Goal: Find specific page/section: Find specific page/section

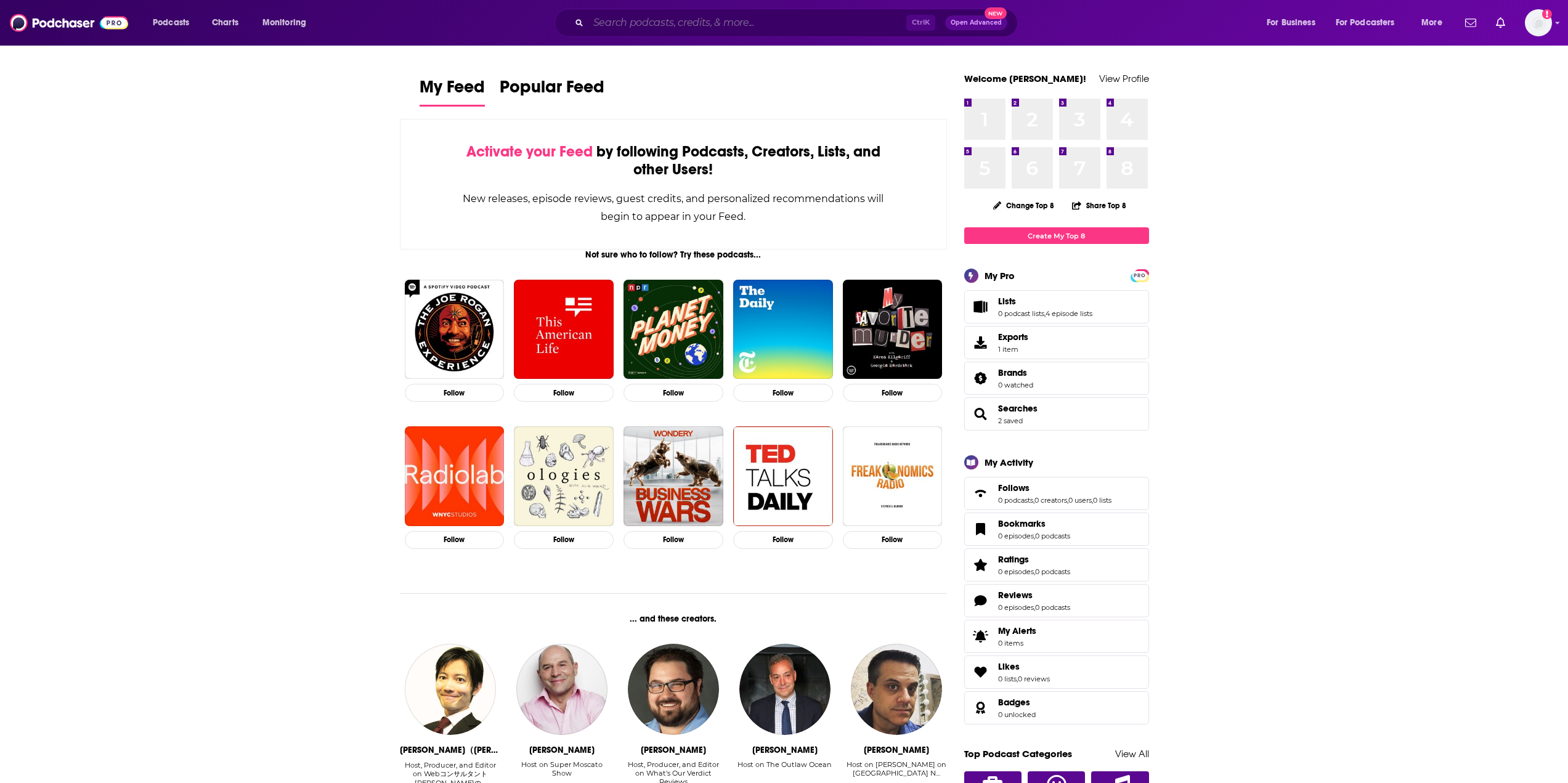
click at [833, 14] on input "Search podcasts, credits, & more..." at bounding box center [747, 23] width 318 height 20
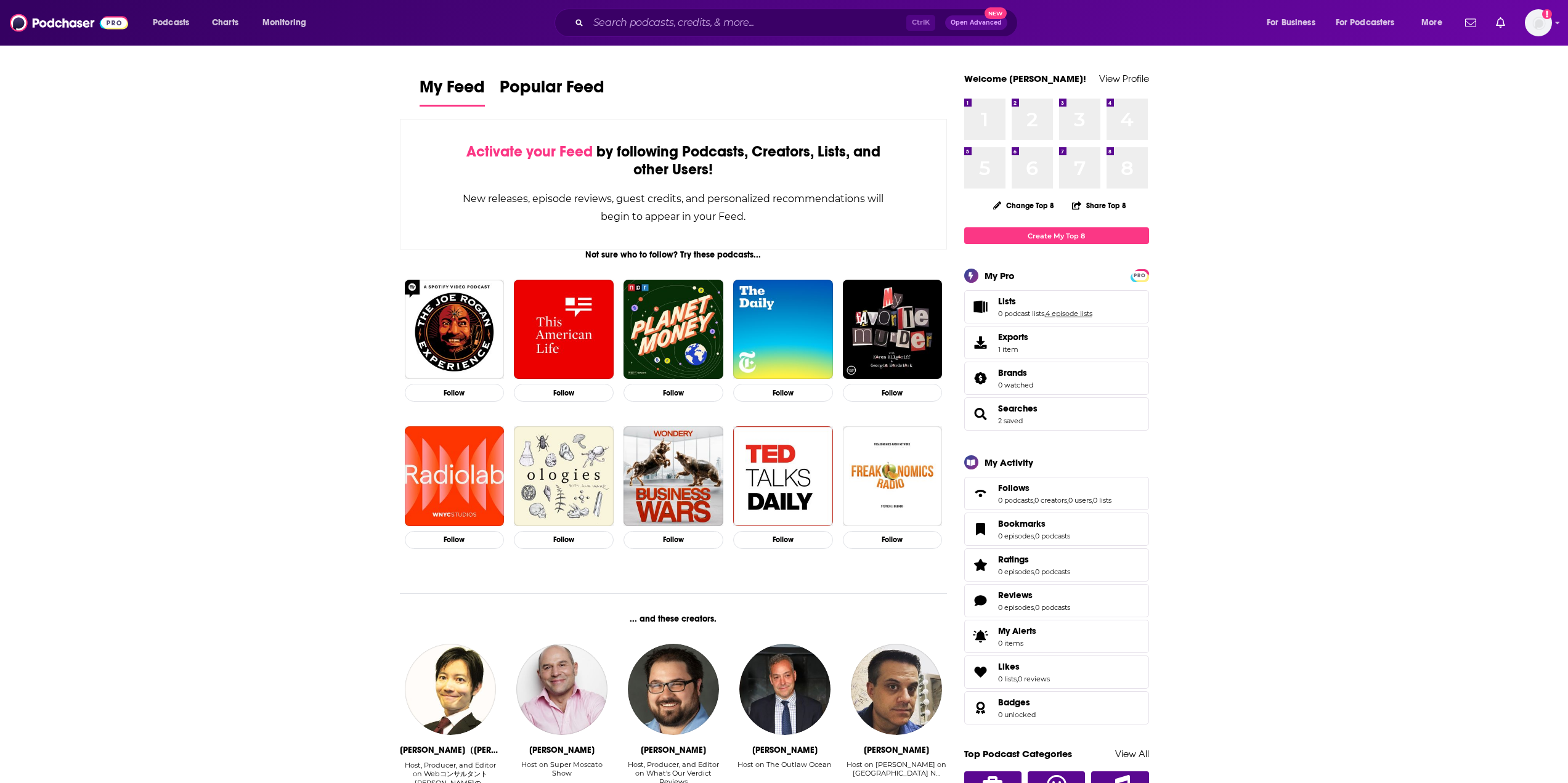
click at [1078, 312] on link "4 episode lists" at bounding box center [1068, 313] width 47 height 9
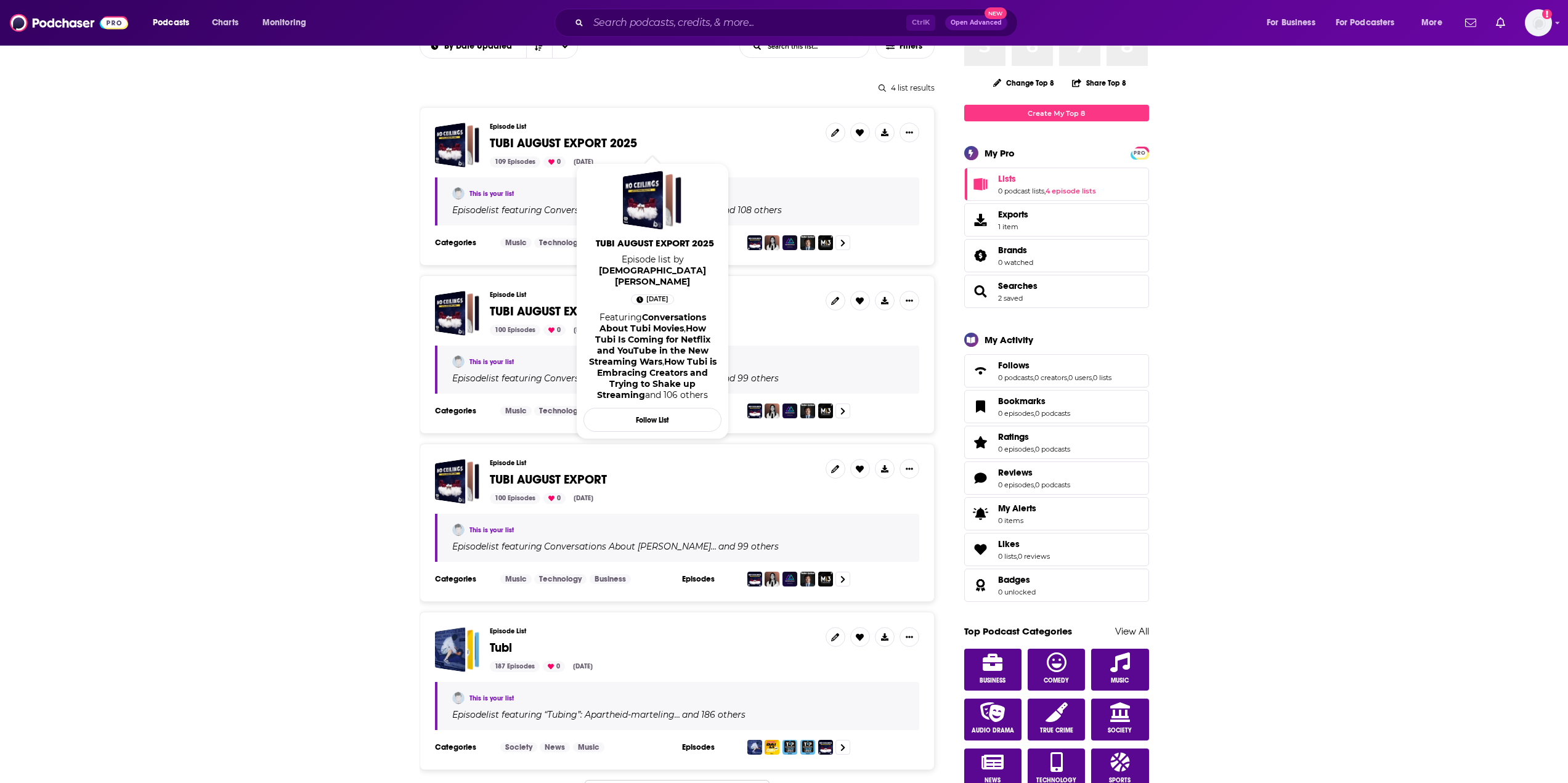
scroll to position [123, 0]
click at [603, 145] on span "TUBI AUGUST EXPORT 2025" at bounding box center [563, 142] width 147 height 16
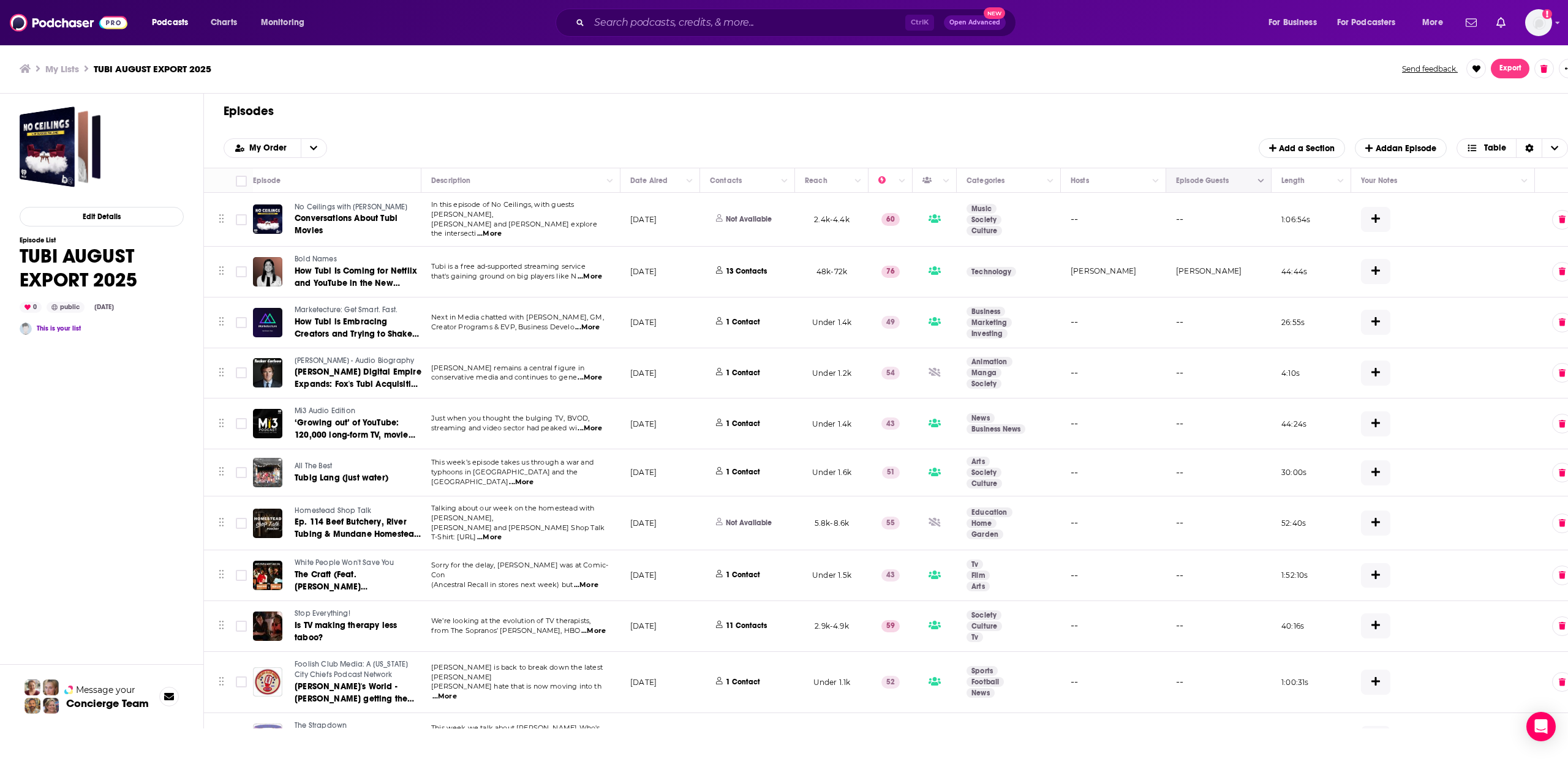
click at [1258, 176] on button "Column Actions" at bounding box center [1261, 181] width 15 height 15
click at [1215, 314] on div at bounding box center [784, 389] width 1568 height 778
click at [593, 273] on span "...More" at bounding box center [589, 277] width 24 height 10
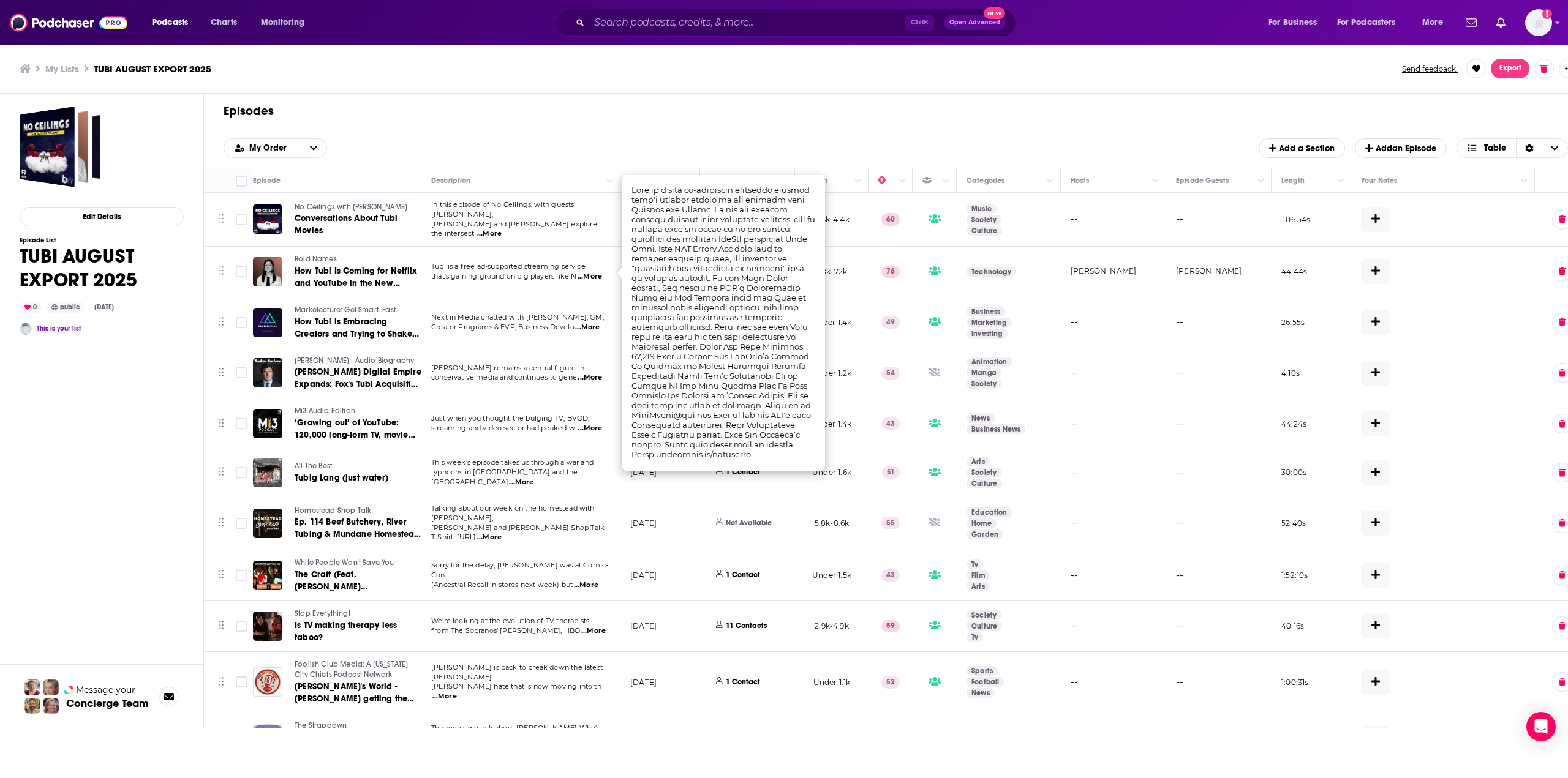
click at [592, 163] on div "Episodes Add My Order Add a Section Add an Episode Table" at bounding box center [896, 131] width 1384 height 74
